Goal: Task Accomplishment & Management: Use online tool/utility

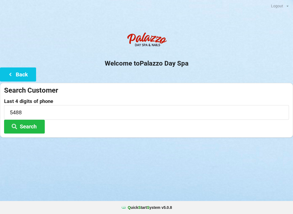
click at [18, 73] on button "Back" at bounding box center [18, 75] width 36 height 14
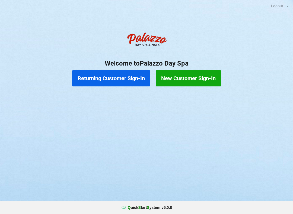
click at [111, 75] on button "Returning Customer Sign-In" at bounding box center [111, 78] width 78 height 16
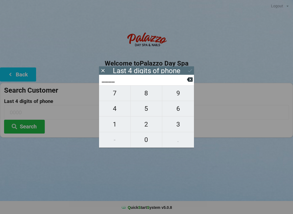
click at [178, 98] on span "9" at bounding box center [178, 93] width 32 height 11
type input "9___"
click at [182, 129] on span "3" at bounding box center [178, 124] width 32 height 11
type input "93__"
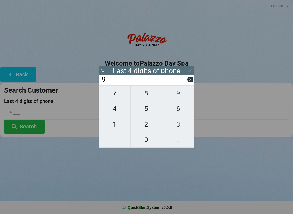
type input "93__"
click at [145, 143] on span "0" at bounding box center [146, 139] width 31 height 11
type input "930_"
click at [183, 97] on span "9" at bounding box center [178, 93] width 32 height 11
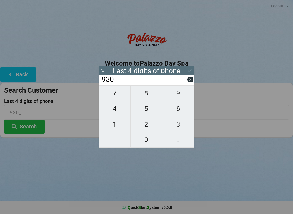
type input "9309"
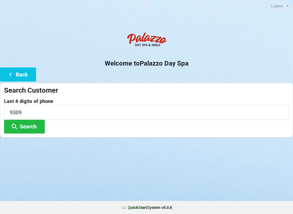
click at [59, 156] on div "Logout Logout Sign-In Welcome to Palazzo Day Spa Back Search Customer Last 4 di…" at bounding box center [146, 107] width 293 height 214
click at [34, 127] on button "Search" at bounding box center [24, 127] width 41 height 14
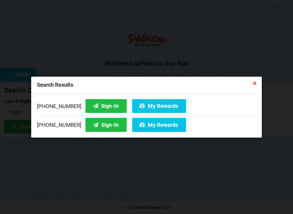
click at [105, 104] on button "Sign-In" at bounding box center [105, 106] width 41 height 14
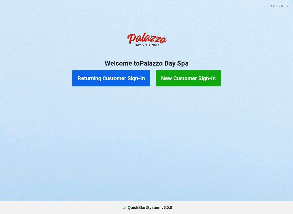
click at [122, 83] on button "Returning Customer Sign-In" at bounding box center [111, 78] width 78 height 16
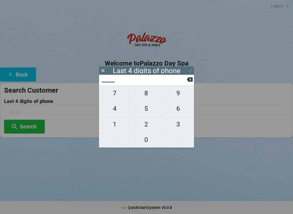
click at [148, 136] on span "0" at bounding box center [146, 139] width 31 height 11
type input "0___"
click at [180, 98] on span "9" at bounding box center [178, 93] width 32 height 11
type input "09__"
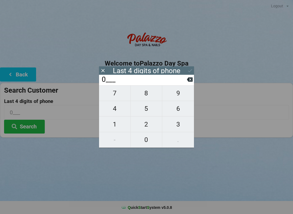
type input "09__"
click at [187, 83] on button at bounding box center [190, 79] width 6 height 7
click at [178, 129] on span "3" at bounding box center [178, 124] width 32 height 11
type input "03__"
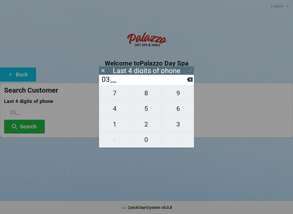
click at [151, 113] on span "5" at bounding box center [146, 108] width 31 height 11
type input "035_"
click at [184, 128] on span "3" at bounding box center [178, 124] width 32 height 11
type input "0353"
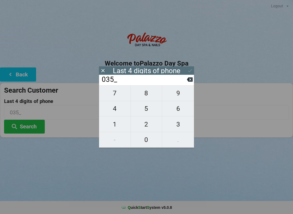
type input "0353"
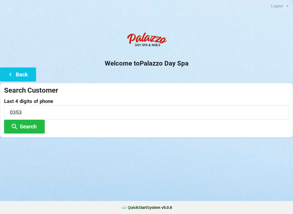
click at [31, 132] on button "Search" at bounding box center [24, 127] width 41 height 14
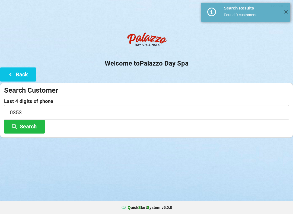
click at [33, 121] on button "Search" at bounding box center [24, 127] width 41 height 14
click at [65, 108] on input "0353" at bounding box center [146, 112] width 285 height 14
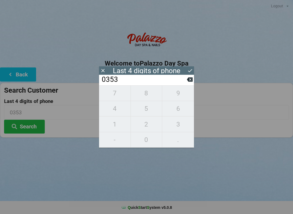
click at [187, 83] on icon at bounding box center [190, 80] width 6 height 6
click at [185, 83] on input "035_" at bounding box center [144, 79] width 86 height 9
click at [189, 83] on icon at bounding box center [190, 80] width 6 height 6
click at [187, 84] on input "03__" at bounding box center [144, 79] width 86 height 9
click at [187, 83] on icon at bounding box center [190, 80] width 6 height 6
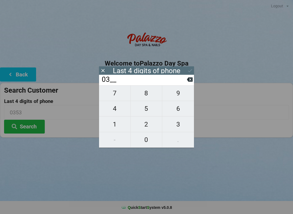
type input "0___"
click at [149, 111] on span "5" at bounding box center [146, 108] width 31 height 11
type input "05__"
click at [176, 129] on span "3" at bounding box center [178, 124] width 32 height 11
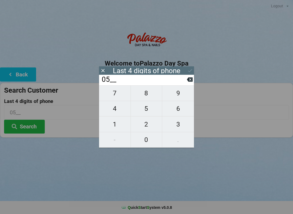
type input "053_"
click at [148, 111] on span "5" at bounding box center [146, 108] width 31 height 11
type input "0535"
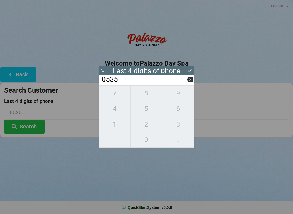
click at [36, 132] on button "Search" at bounding box center [24, 127] width 41 height 14
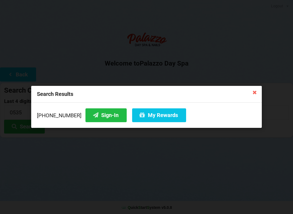
click at [106, 116] on button "Sign-In" at bounding box center [105, 116] width 41 height 14
